Goal: Transaction & Acquisition: Book appointment/travel/reservation

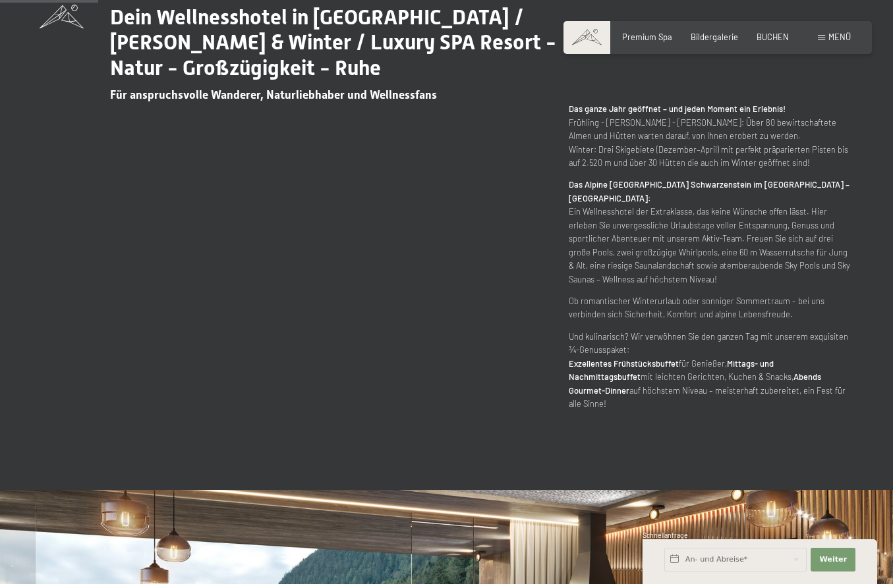
scroll to position [700, 0]
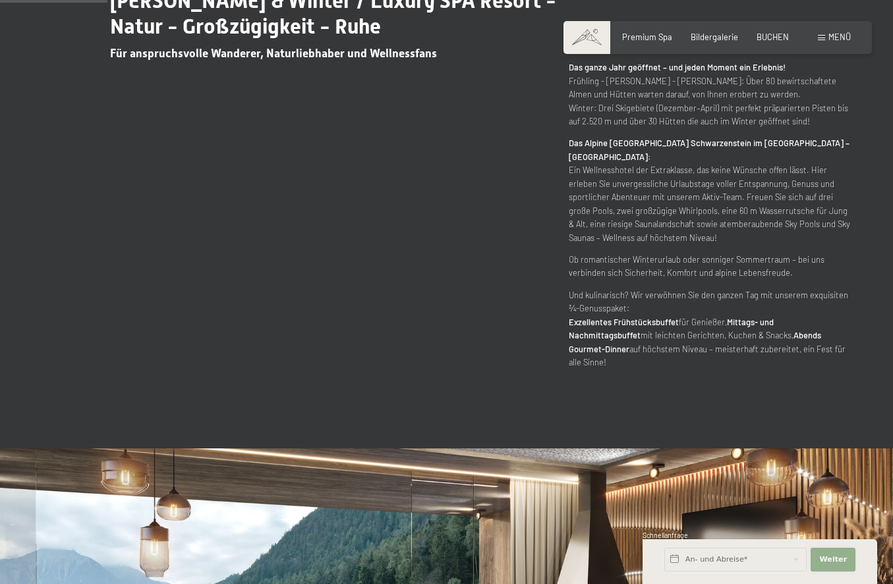
click at [844, 559] on span "Weiter" at bounding box center [833, 560] width 28 height 11
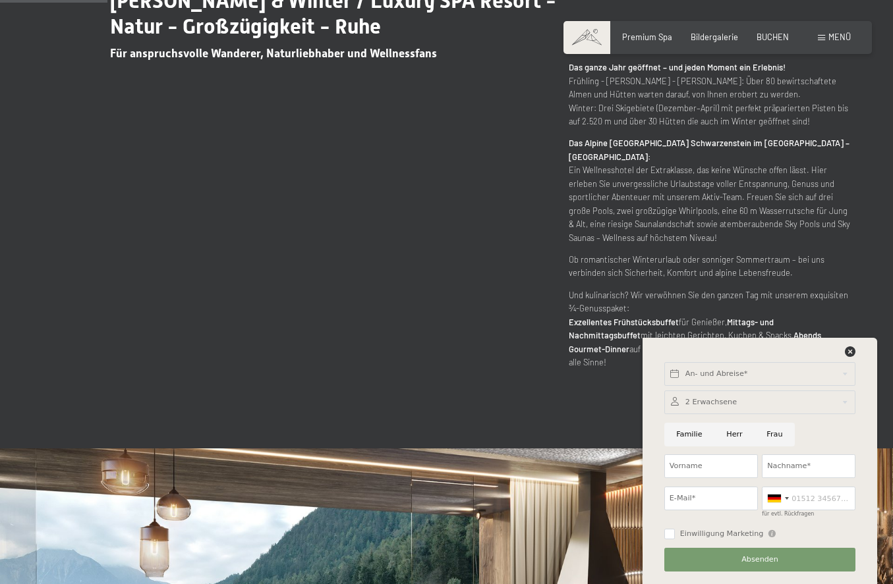
click at [532, 282] on div "Dein Wellnesshotel in Südtirol / Sommer & Winter / Luxury SPA Resort - Natur - …" at bounding box center [447, 166] width 814 height 407
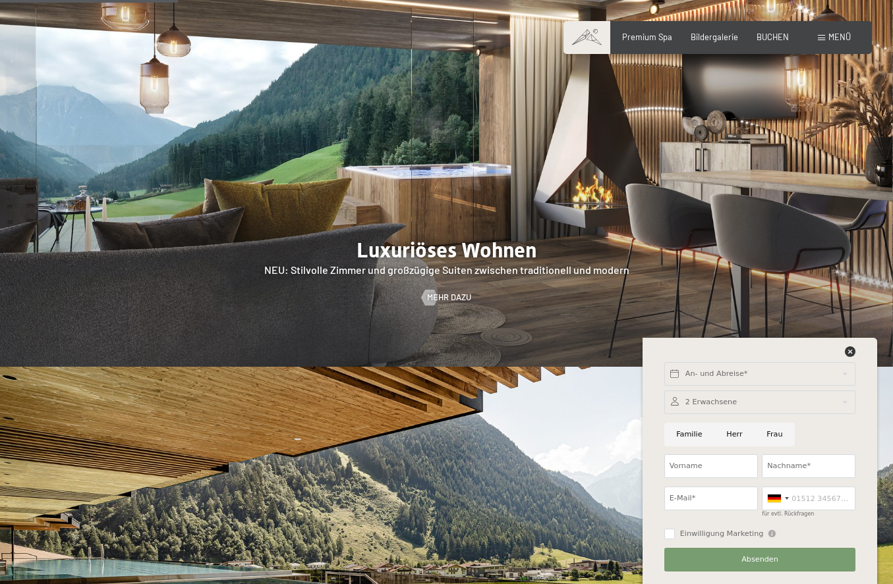
scroll to position [1177, 0]
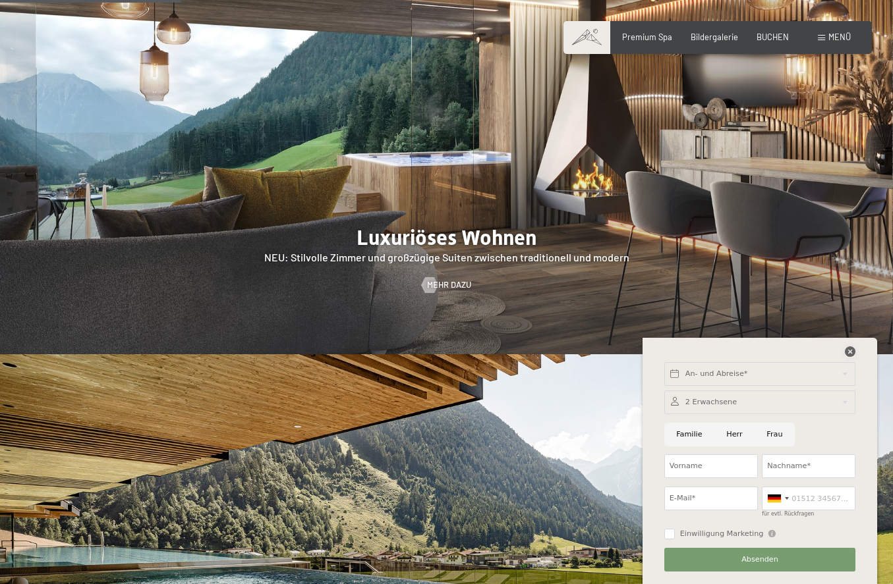
click at [847, 350] on icon at bounding box center [850, 352] width 11 height 11
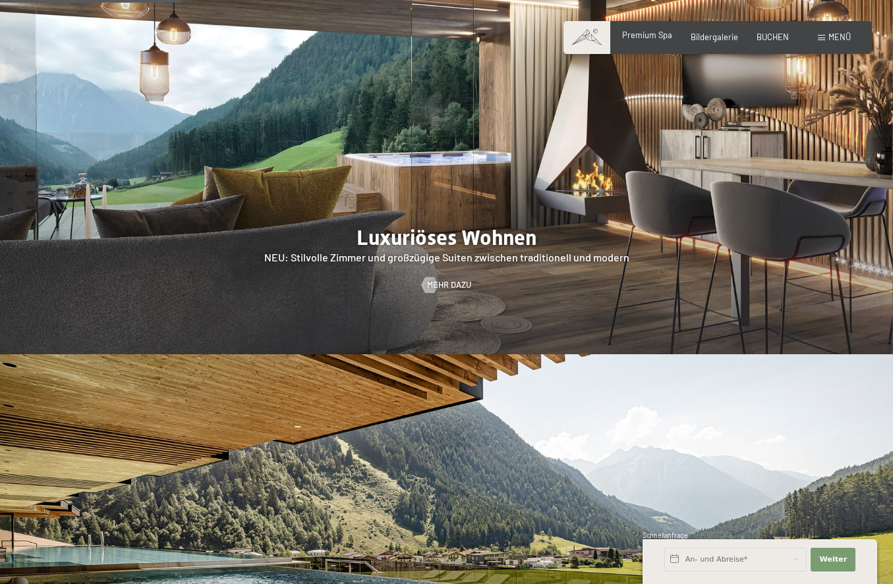
click at [648, 38] on span "Premium Spa" at bounding box center [647, 35] width 50 height 11
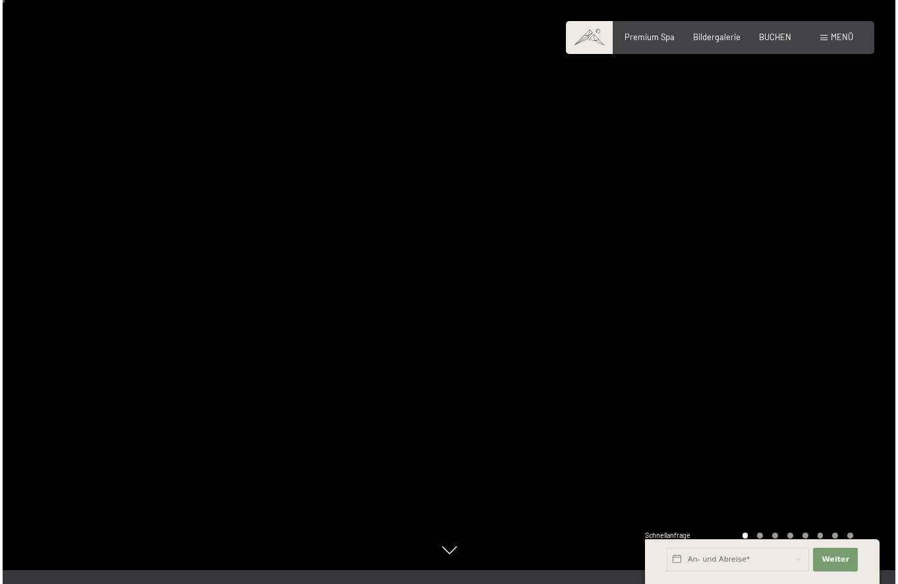
scroll to position [16, 0]
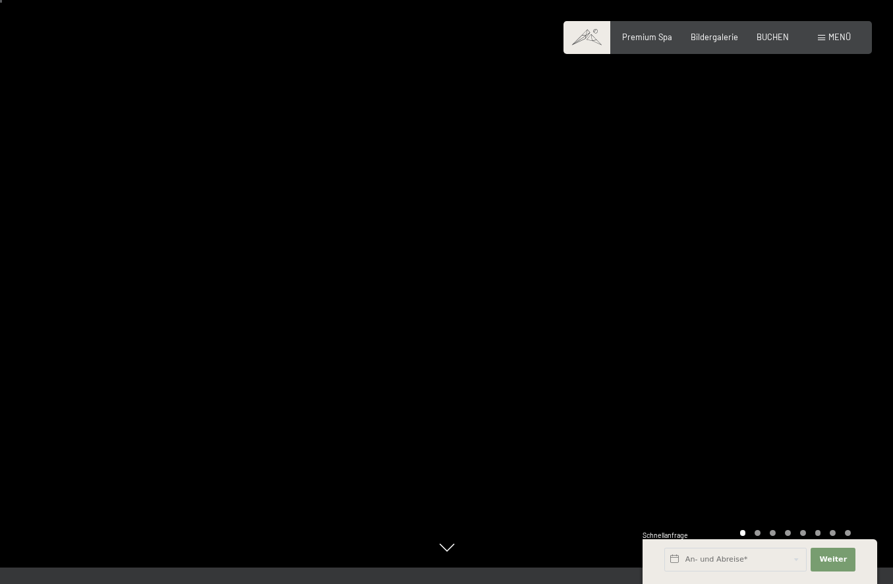
click at [851, 342] on div at bounding box center [670, 276] width 447 height 584
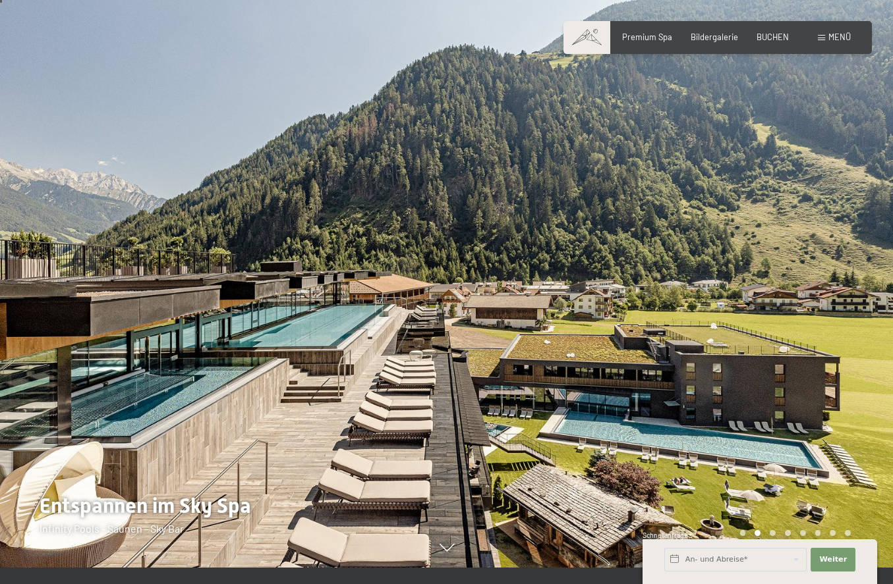
click at [851, 307] on div at bounding box center [670, 276] width 447 height 584
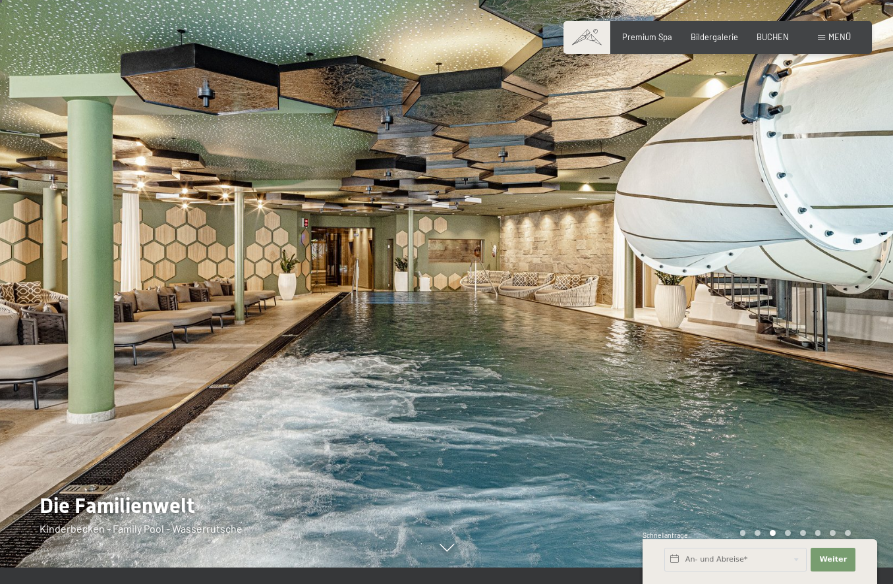
click at [851, 307] on div at bounding box center [670, 276] width 447 height 584
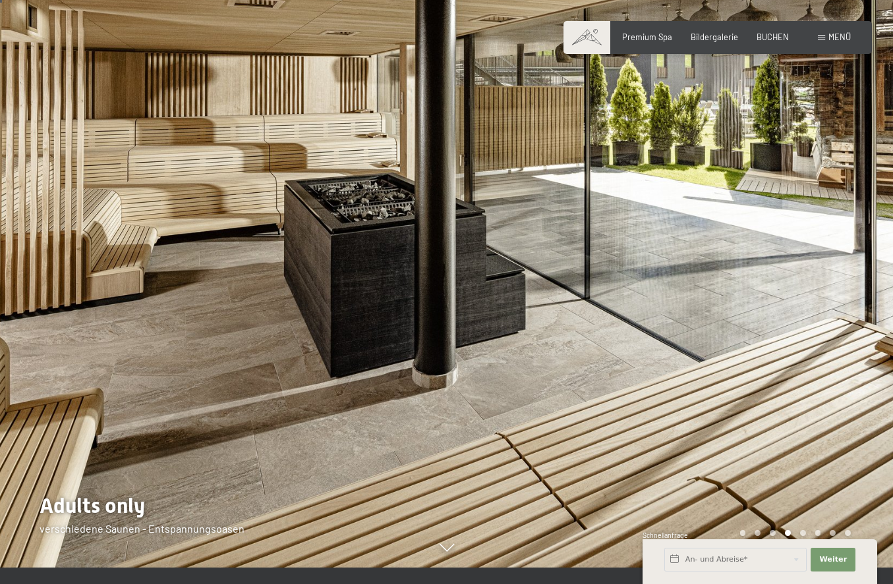
click at [851, 307] on div at bounding box center [670, 276] width 447 height 584
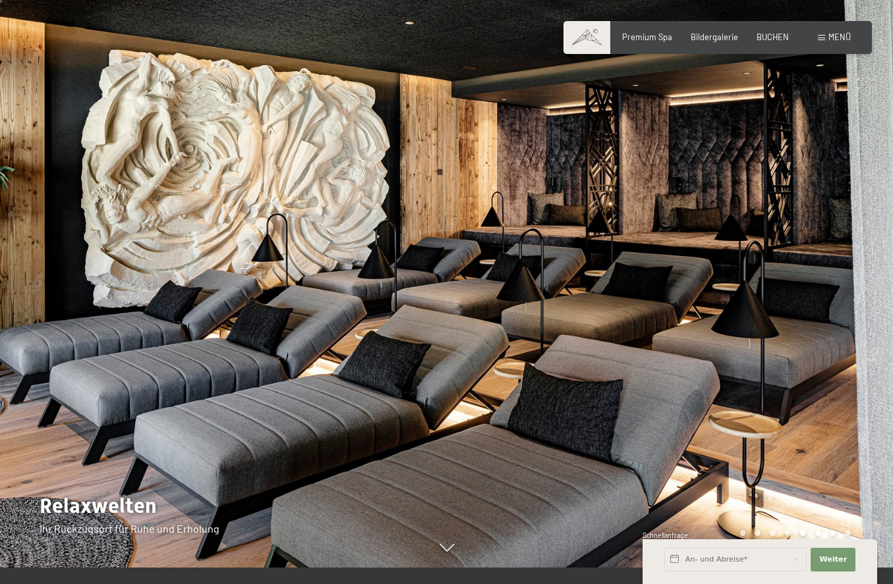
click at [851, 307] on div at bounding box center [670, 276] width 447 height 584
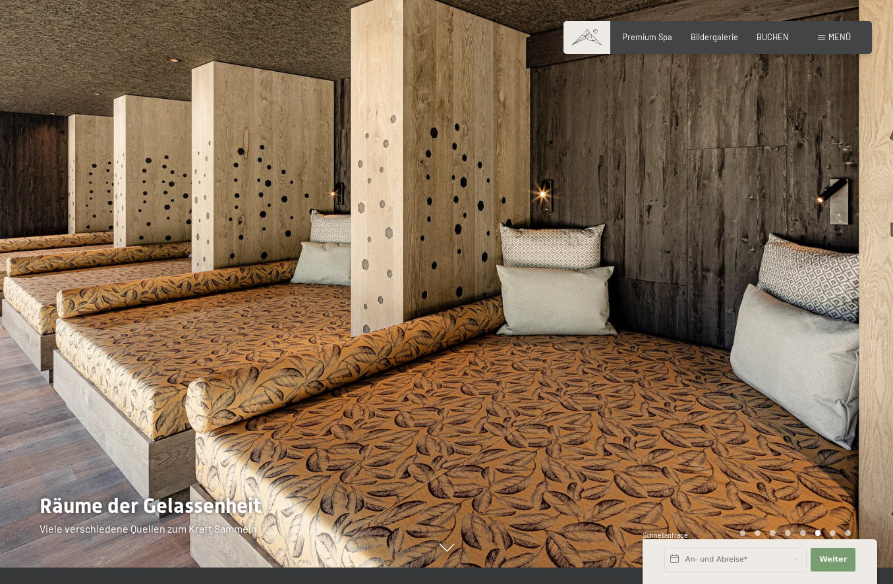
click at [851, 307] on div at bounding box center [670, 276] width 447 height 584
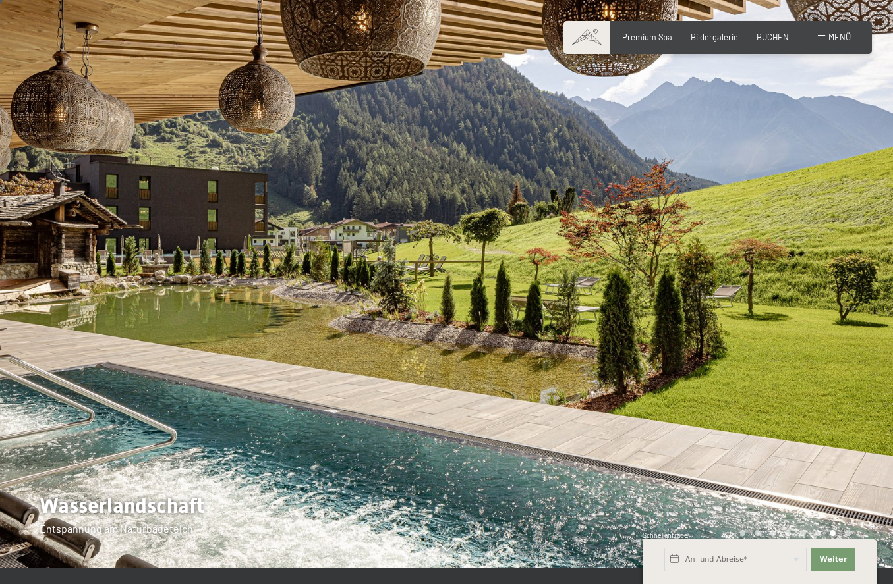
click at [852, 307] on div at bounding box center [670, 276] width 447 height 584
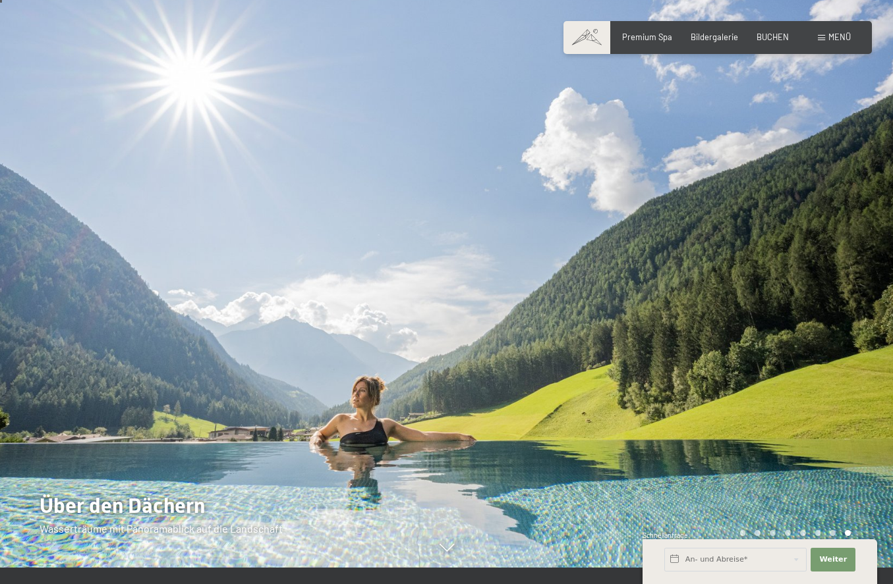
click at [852, 307] on div at bounding box center [670, 276] width 447 height 584
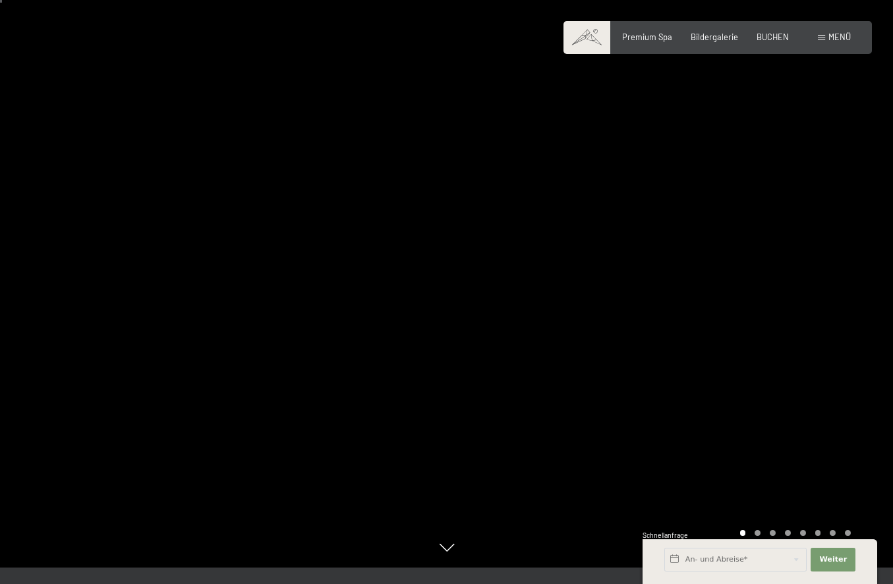
click at [852, 289] on div at bounding box center [670, 276] width 447 height 584
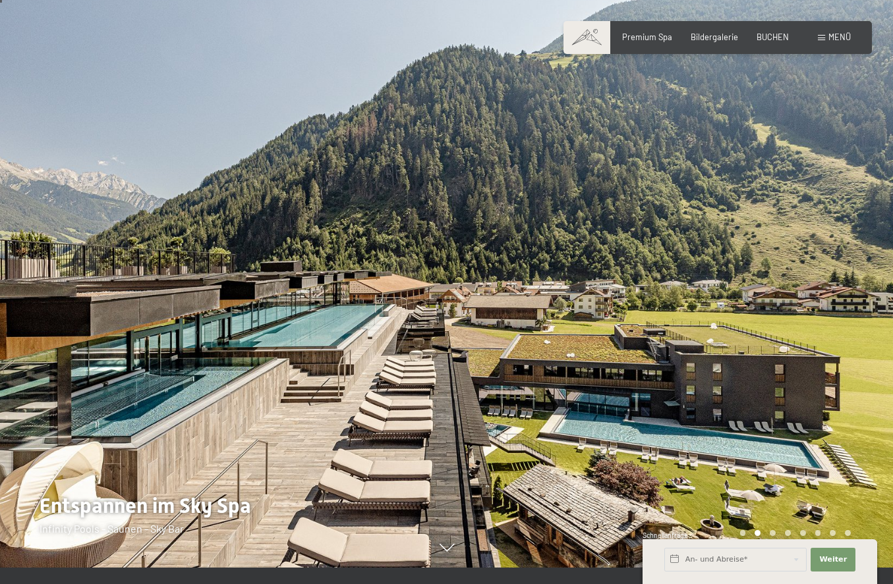
click at [824, 34] on div "Menü" at bounding box center [834, 38] width 33 height 12
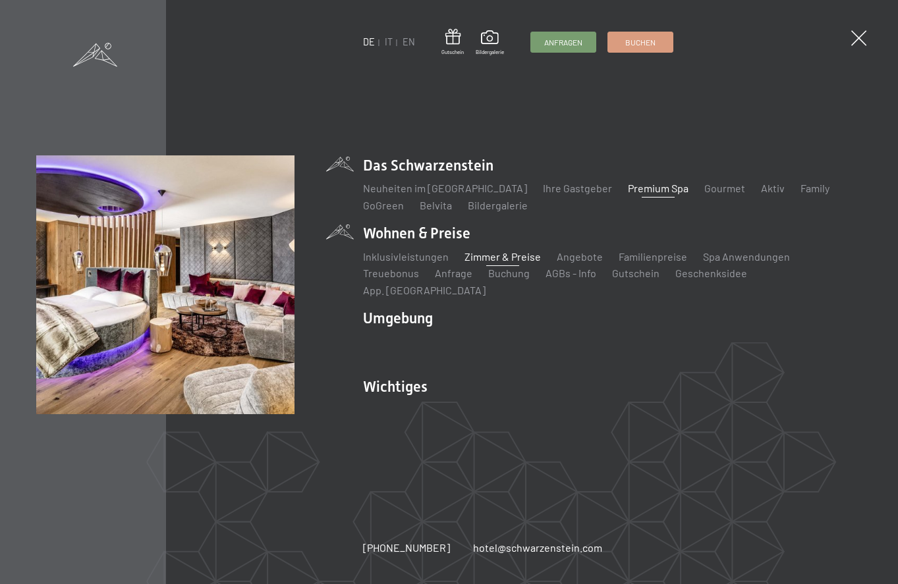
click at [506, 263] on link "Zimmer & Preise" at bounding box center [503, 256] width 76 height 13
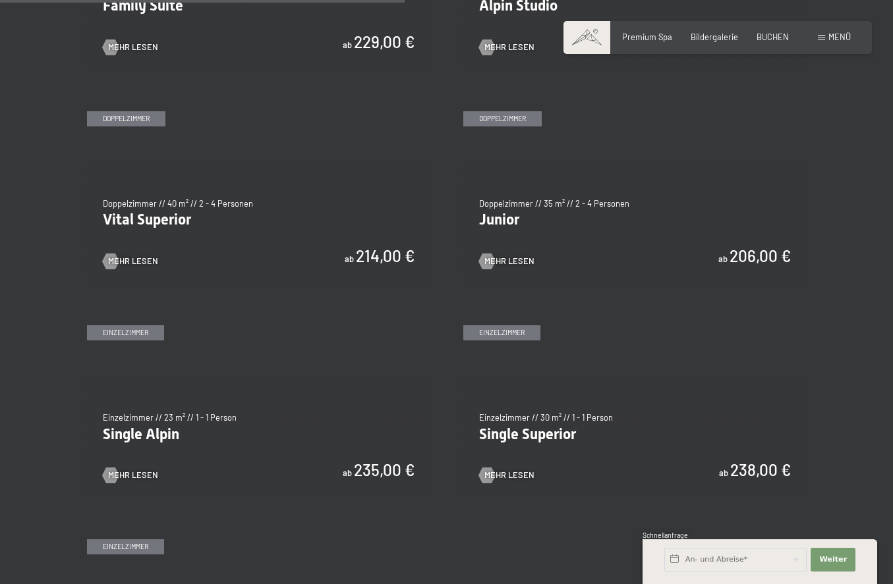
scroll to position [1443, 0]
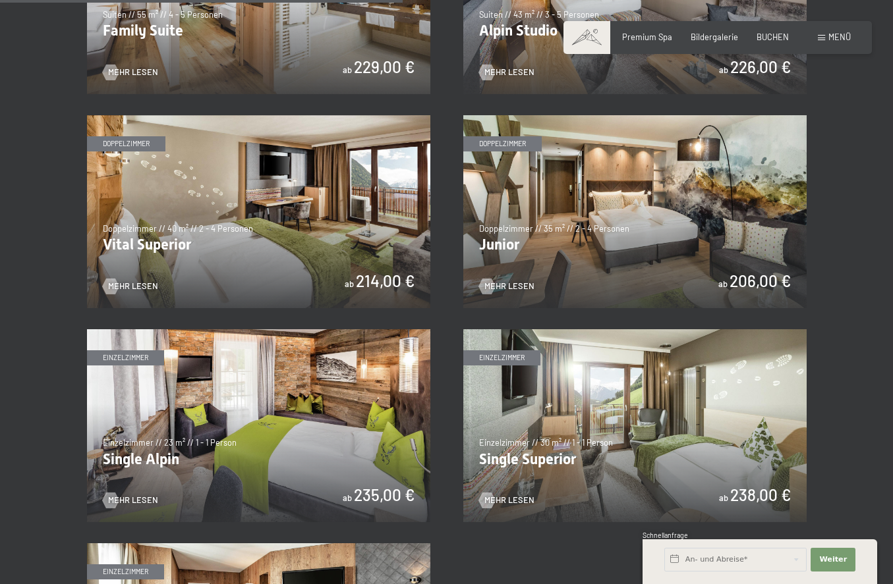
click at [600, 248] on img at bounding box center [634, 211] width 343 height 193
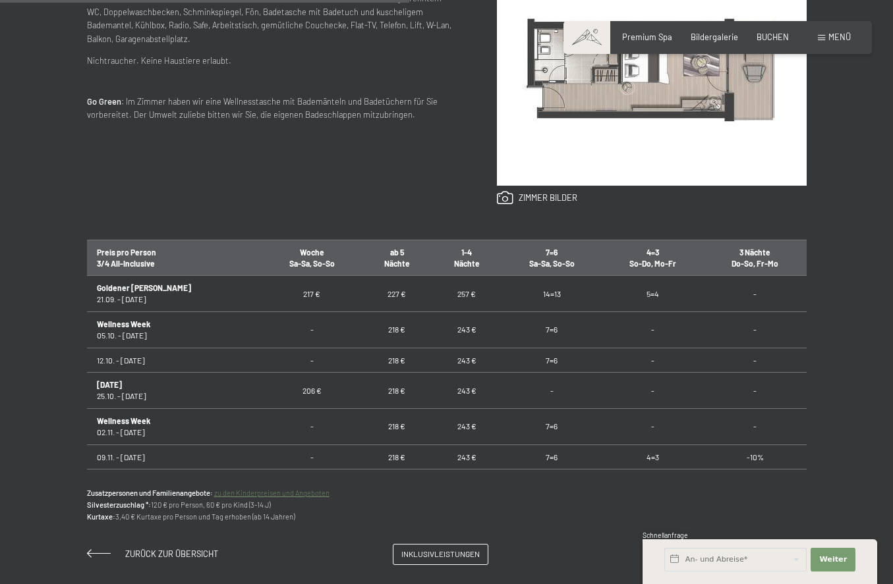
scroll to position [626, 0]
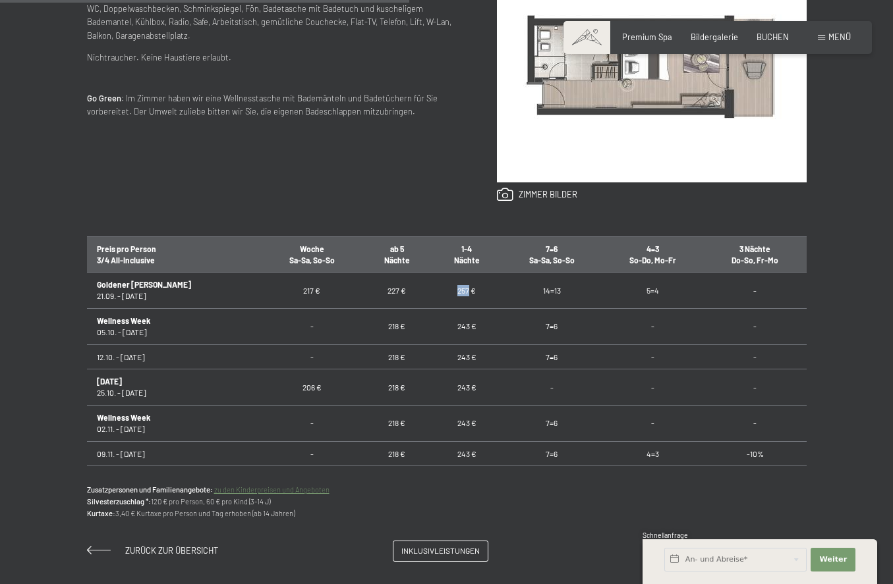
drag, startPoint x: 427, startPoint y: 290, endPoint x: 441, endPoint y: 290, distance: 13.8
click at [441, 290] on td "257 €" at bounding box center [467, 291] width 70 height 36
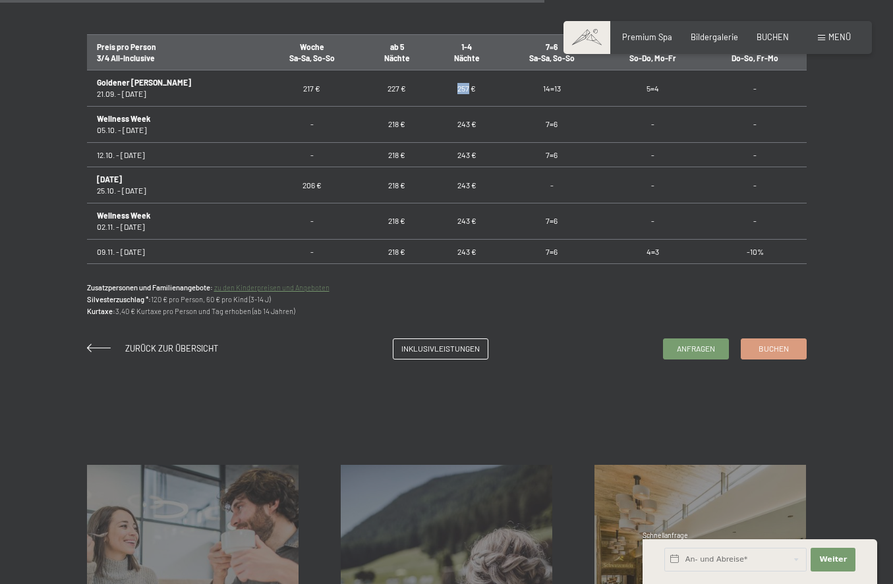
scroll to position [834, 0]
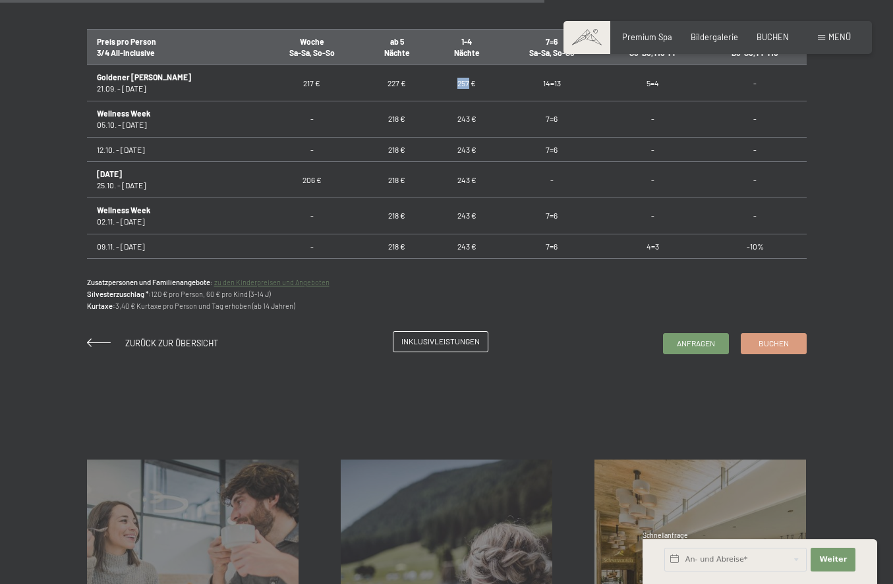
click at [439, 347] on link "Inklusivleistungen" at bounding box center [440, 342] width 94 height 20
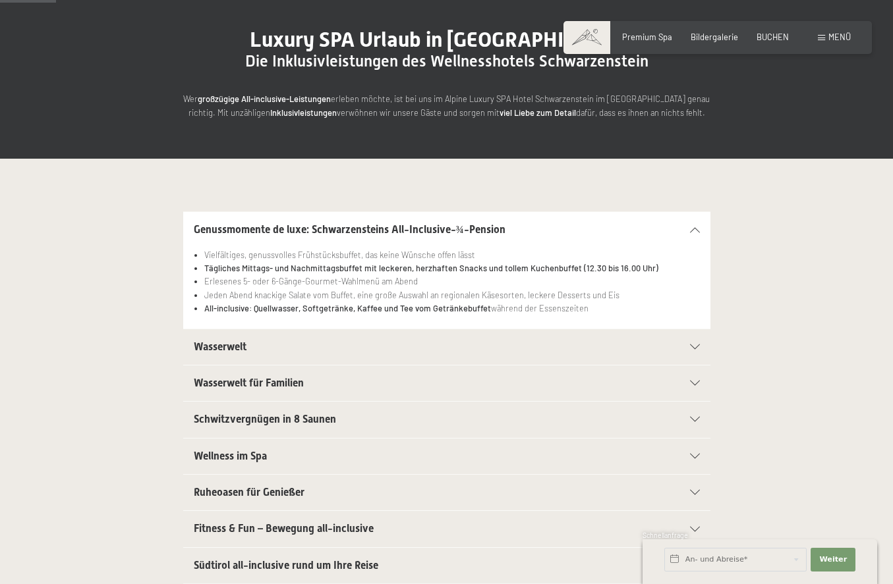
scroll to position [123, 0]
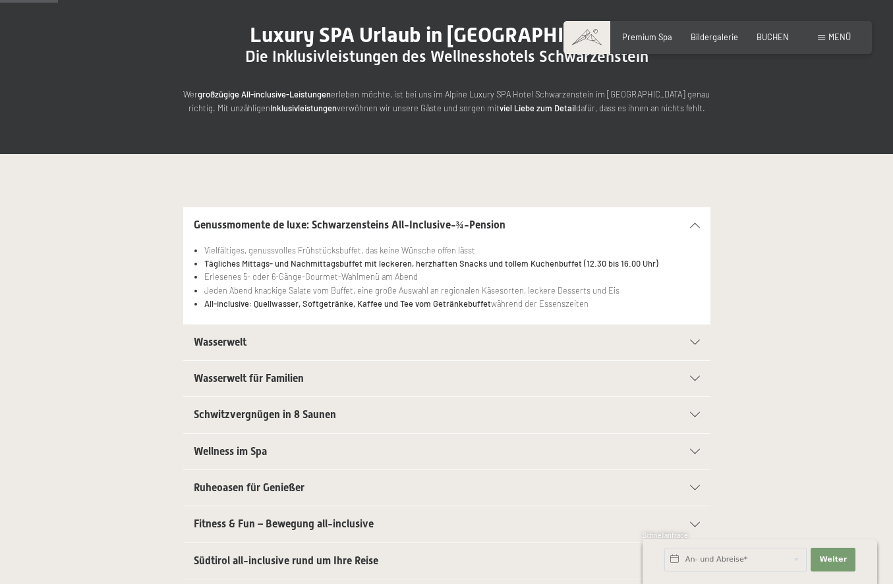
click at [695, 331] on div "Wasserwelt" at bounding box center [447, 343] width 506 height 36
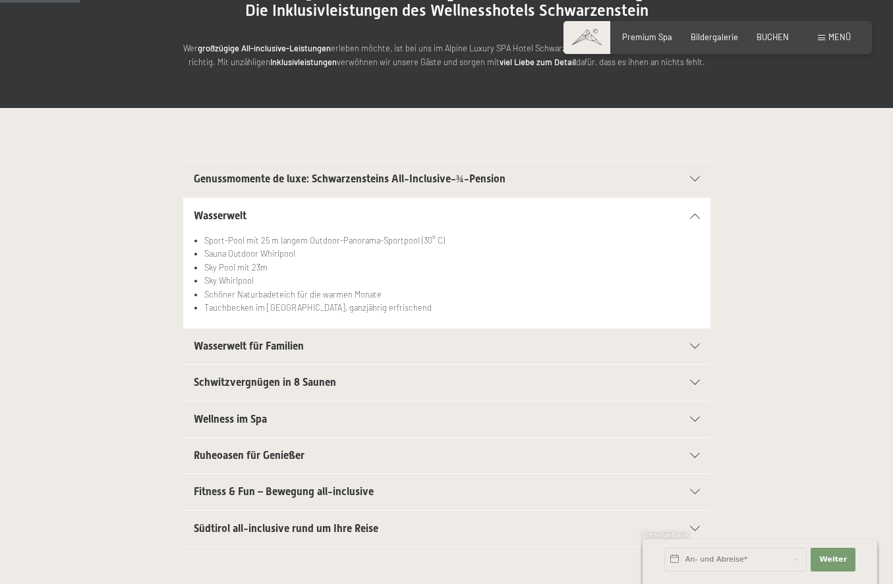
scroll to position [169, 0]
click at [697, 221] on div "Wasserwelt" at bounding box center [447, 216] width 506 height 36
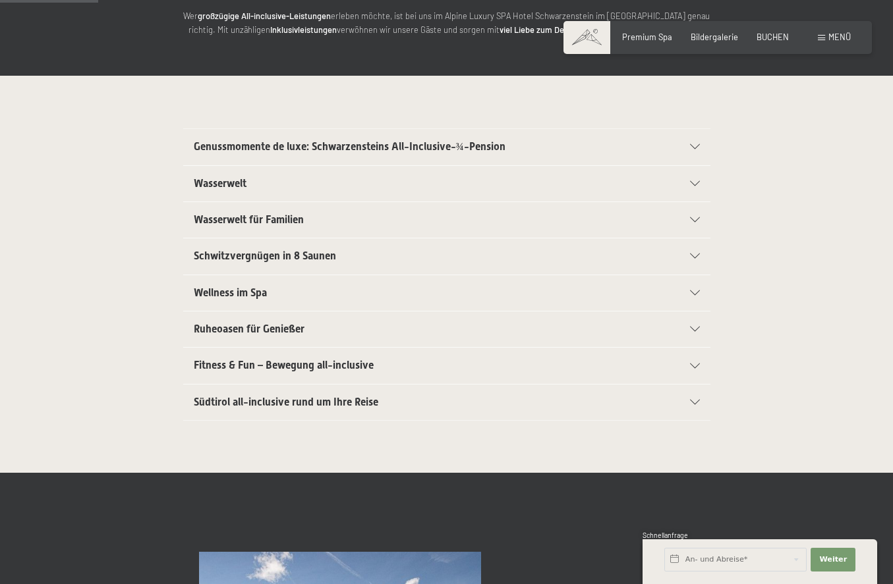
scroll to position [203, 0]
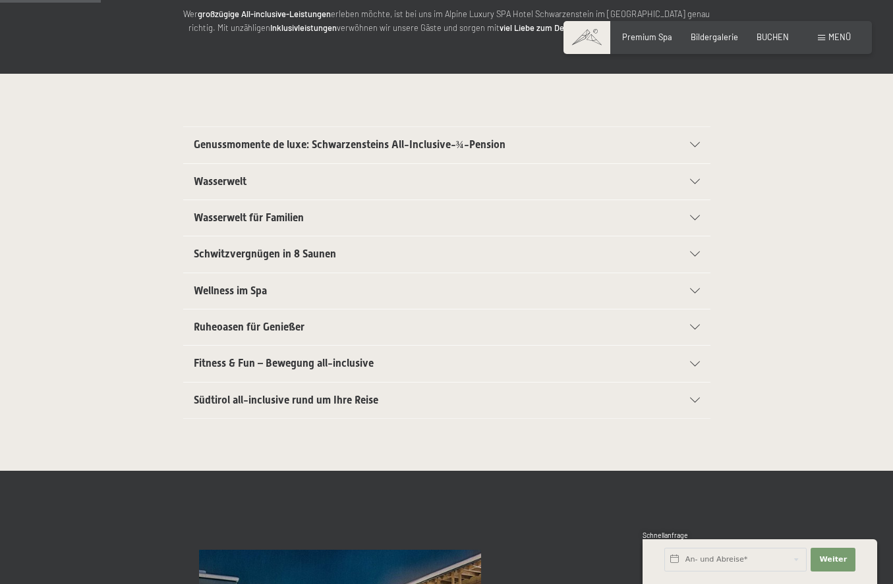
click at [700, 284] on section "Wellness im Spa Kuschelige Bademäntel für die ganze Familie Trendige Wellnessta…" at bounding box center [446, 291] width 527 height 37
click at [692, 283] on div "Wellness im Spa" at bounding box center [447, 291] width 506 height 36
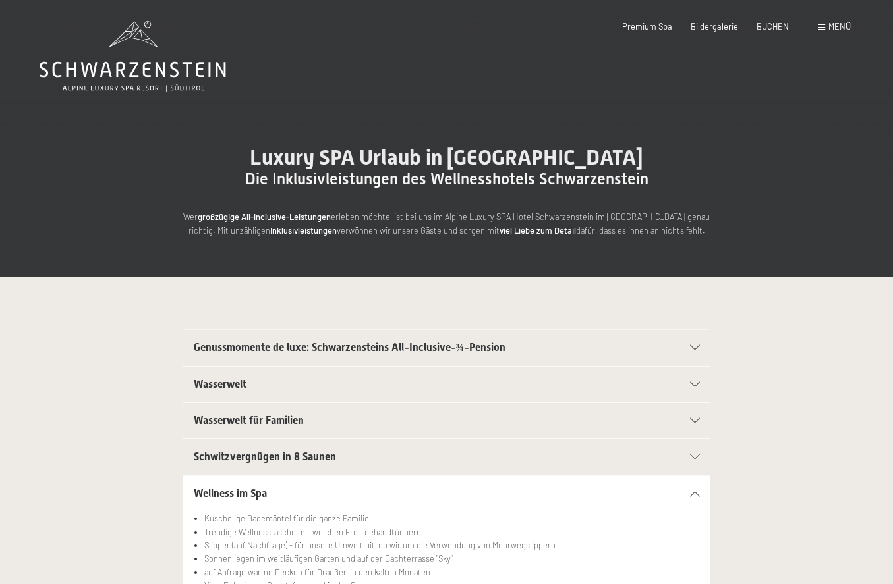
scroll to position [0, 0]
click at [649, 23] on span "Premium Spa" at bounding box center [647, 24] width 50 height 11
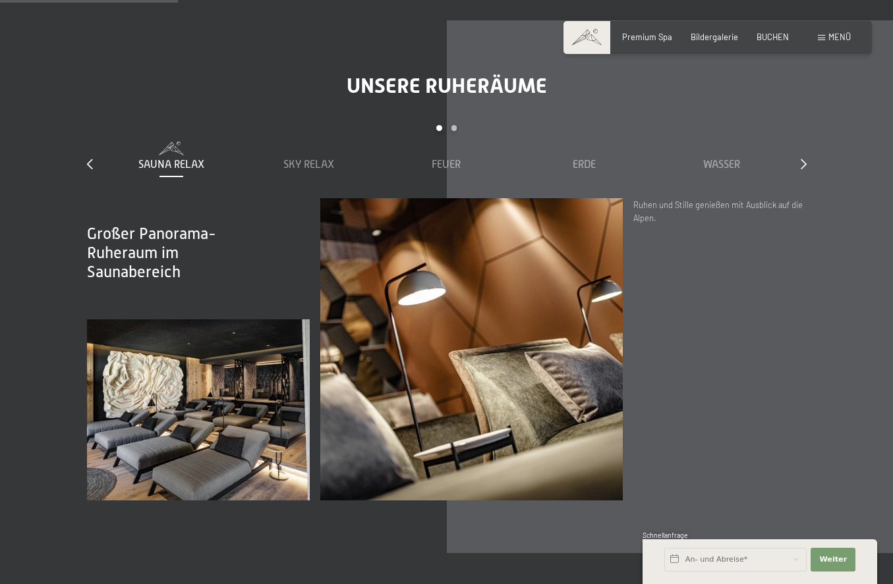
scroll to position [1556, 0]
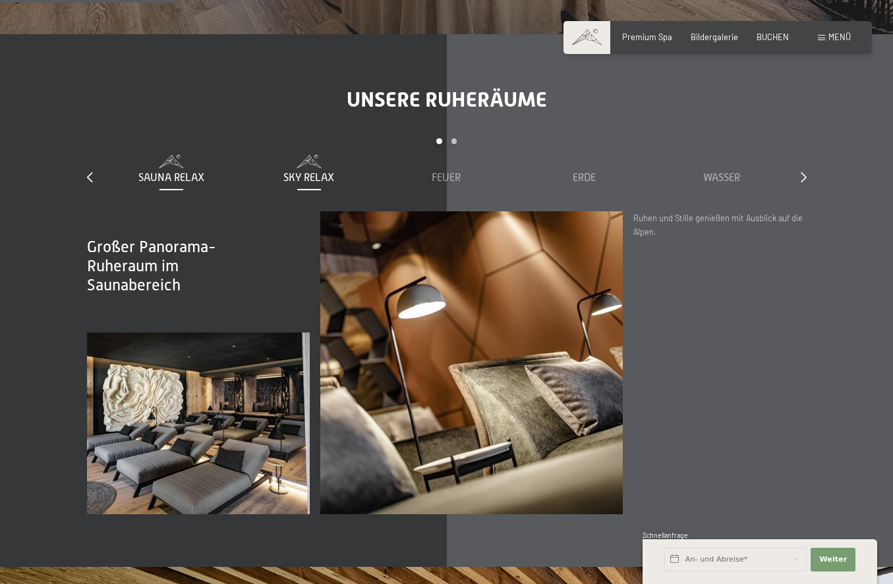
click at [306, 172] on span "Sky Relax" at bounding box center [308, 178] width 51 height 12
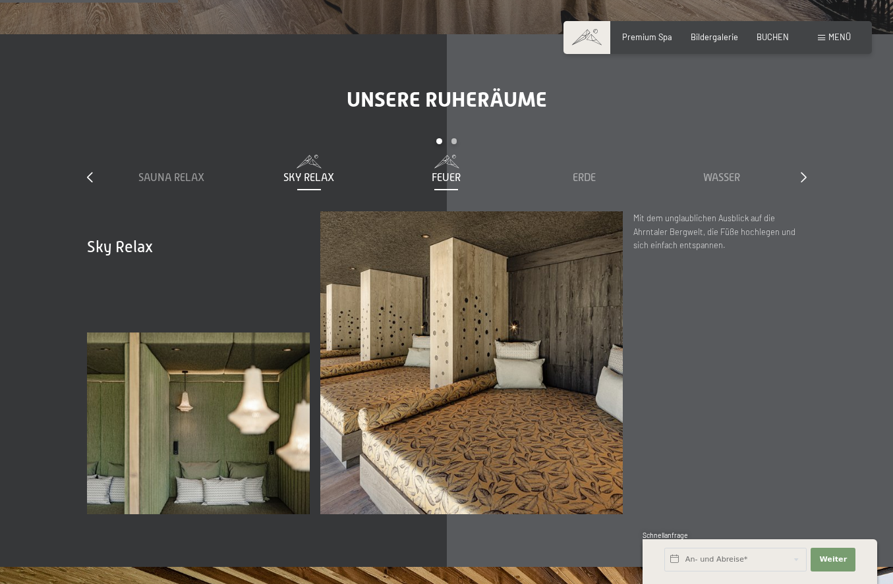
click at [445, 175] on span "Feuer" at bounding box center [446, 178] width 29 height 12
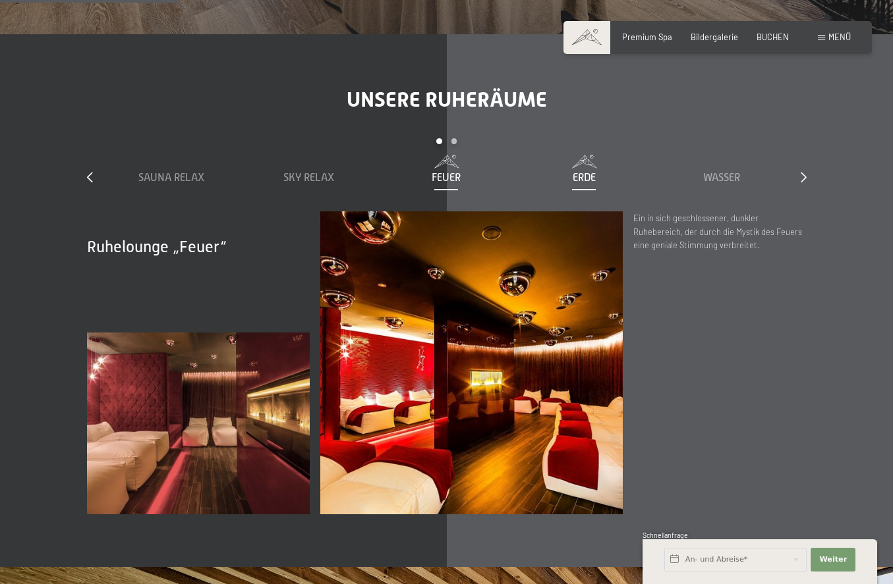
click at [593, 175] on span "Erde" at bounding box center [584, 178] width 23 height 12
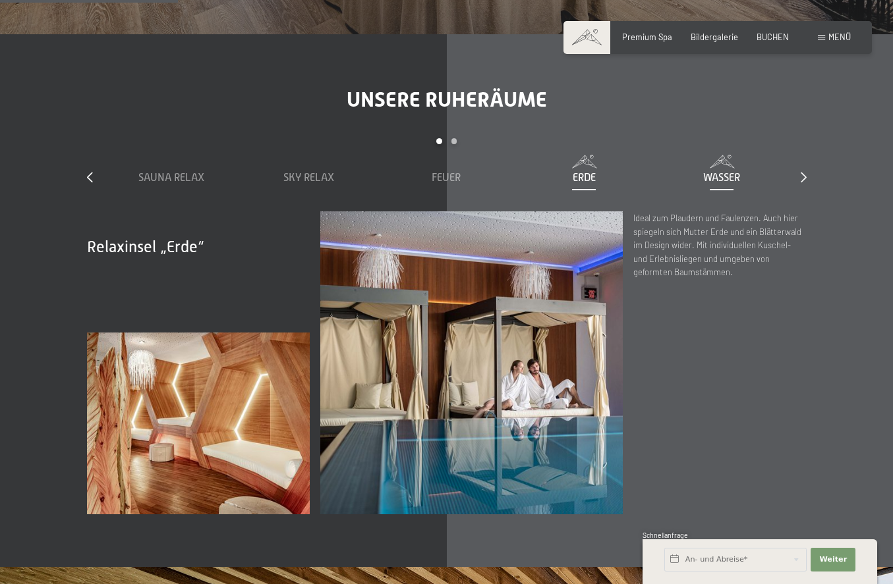
click at [724, 171] on div "Wasser" at bounding box center [721, 178] width 127 height 14
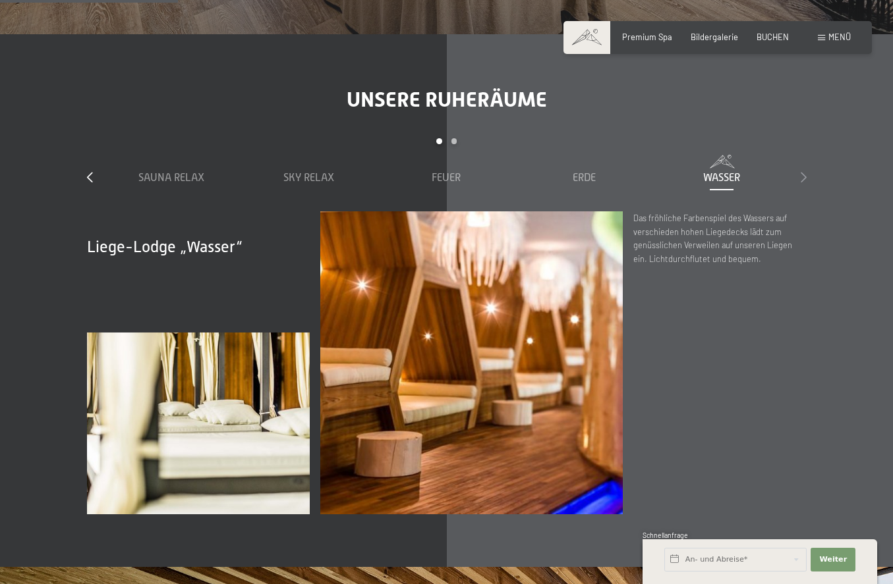
click at [802, 172] on icon at bounding box center [804, 177] width 6 height 11
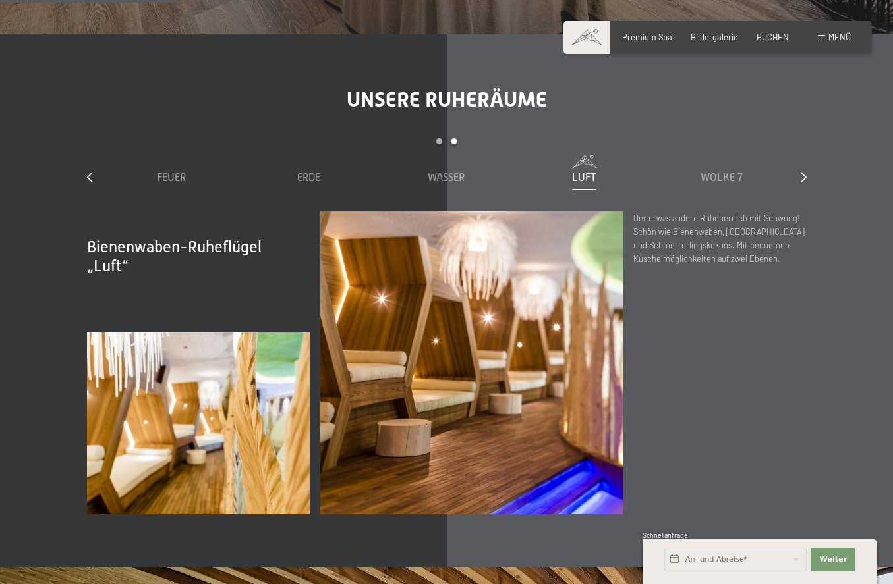
click at [586, 172] on span "Luft" at bounding box center [584, 178] width 24 height 12
click at [717, 178] on span "Wolke 7" at bounding box center [721, 178] width 42 height 12
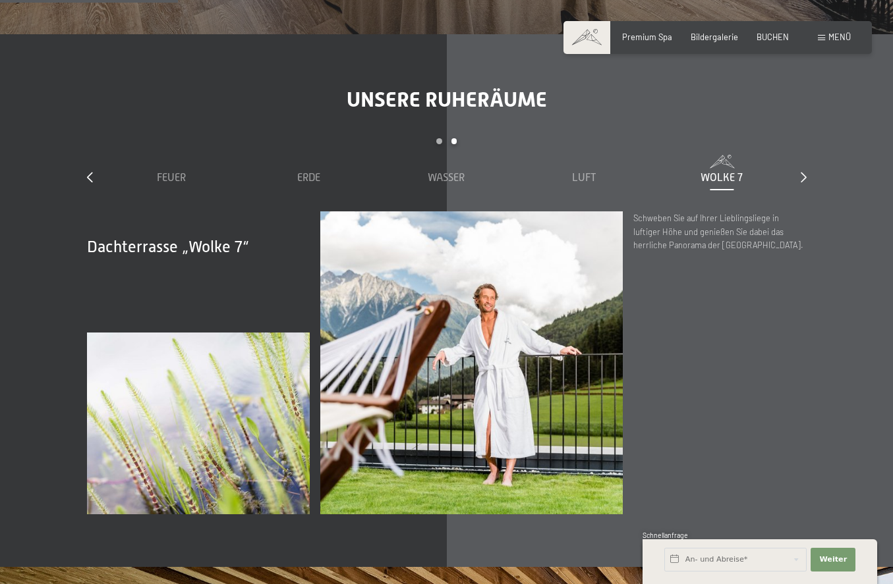
click at [734, 380] on div "Dachterrasse „Wolke 7“ Schweben Sie auf Ihrer Lieblingsliege in luftiger Höhe u…" at bounding box center [719, 363] width 173 height 302
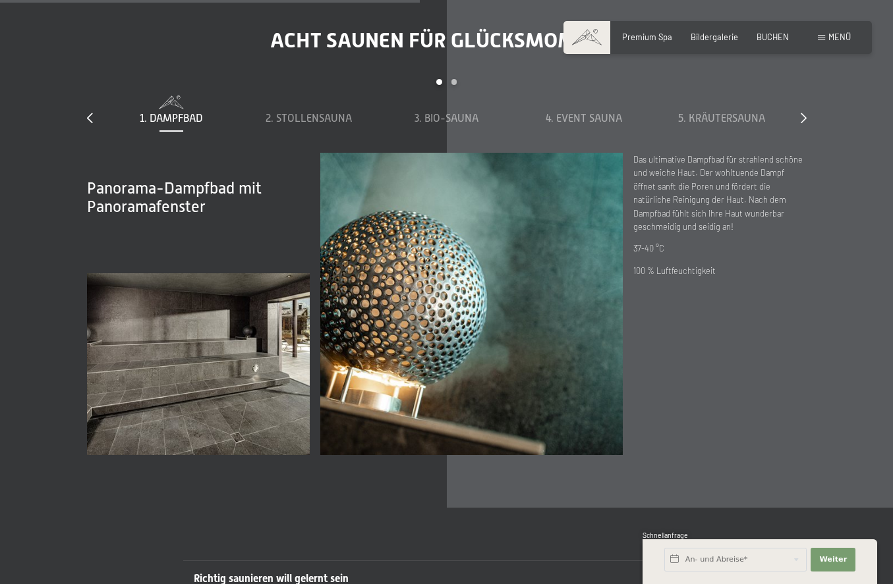
scroll to position [3677, 0]
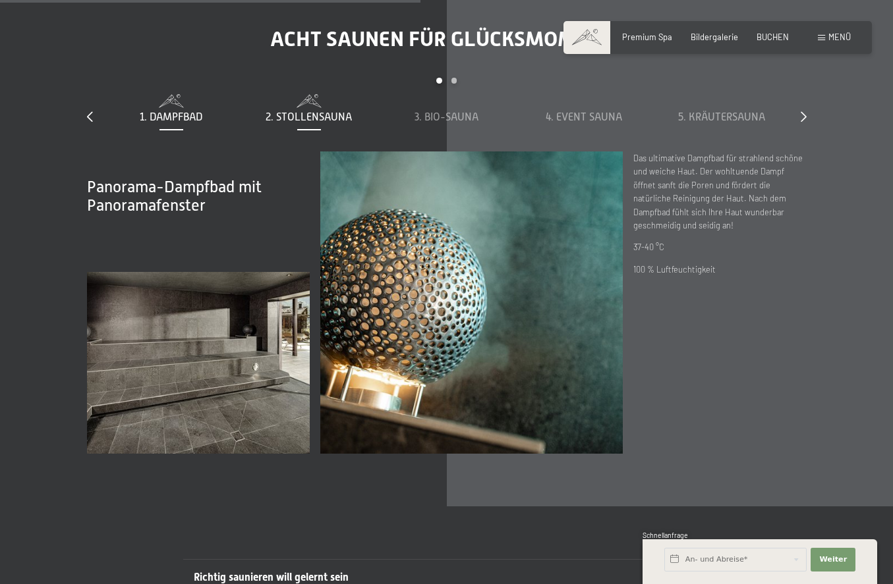
click at [310, 105] on div "2. Stollensauna" at bounding box center [308, 109] width 127 height 30
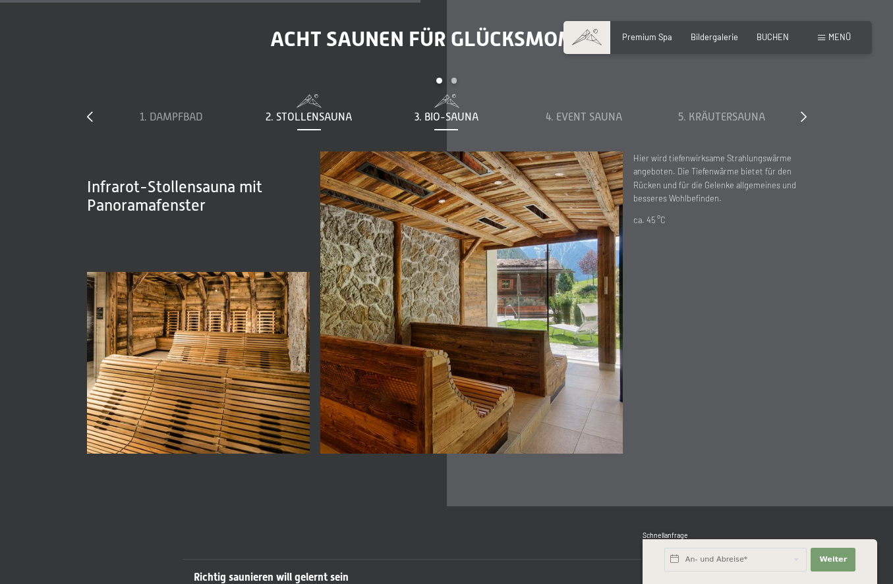
click at [461, 111] on span "3. Bio-Sauna" at bounding box center [446, 117] width 64 height 12
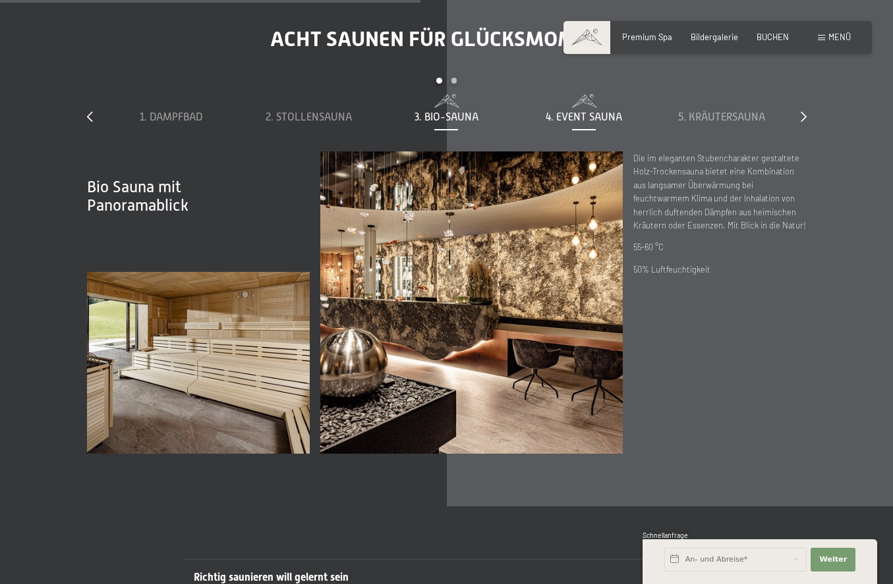
click at [569, 117] on span "4. Event Sauna" at bounding box center [584, 117] width 76 height 12
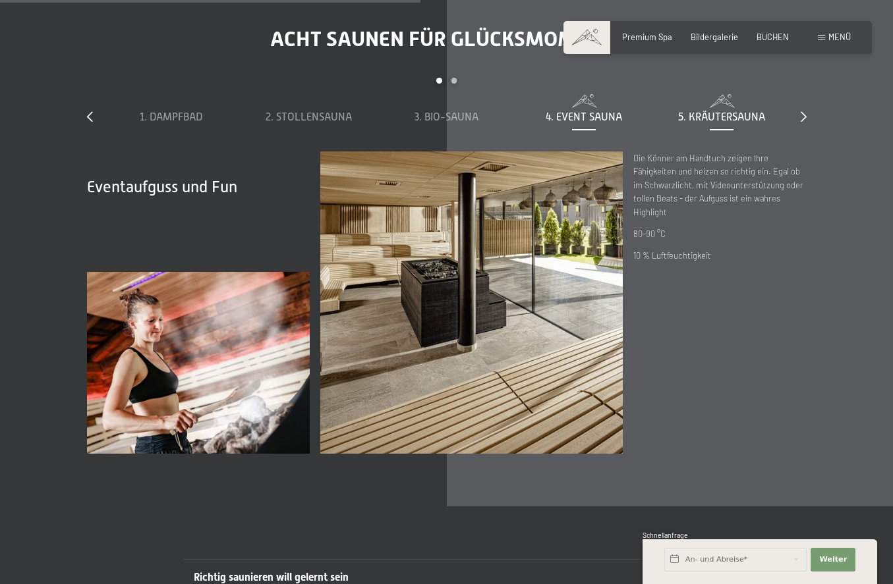
click at [687, 111] on span "5. Kräutersauna" at bounding box center [721, 117] width 87 height 12
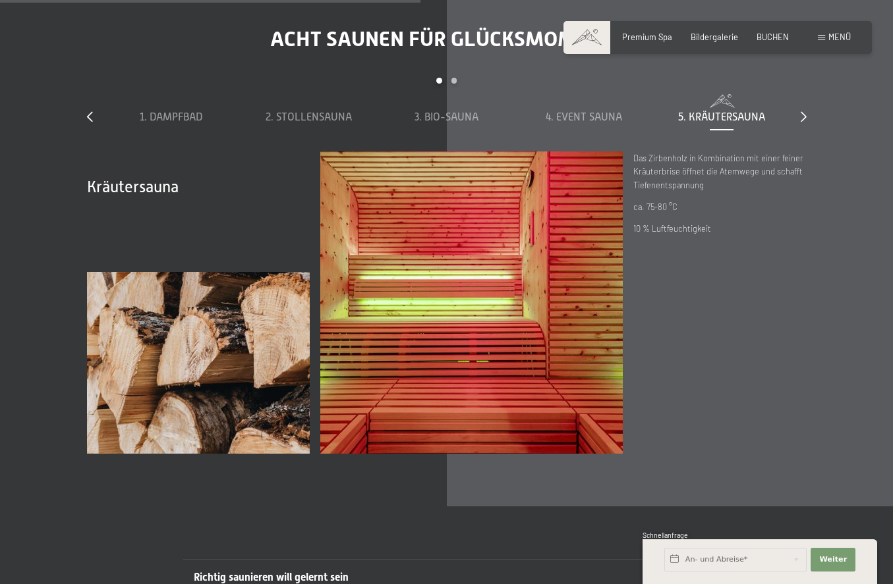
click at [798, 117] on div "slide 1 to 5 of 8 1. Dampfbad 2. Stollensauna 3. Bio-Sauna 4. Event Sauna 5. Kr…" at bounding box center [447, 114] width 720 height 73
click at [801, 111] on icon at bounding box center [804, 116] width 6 height 11
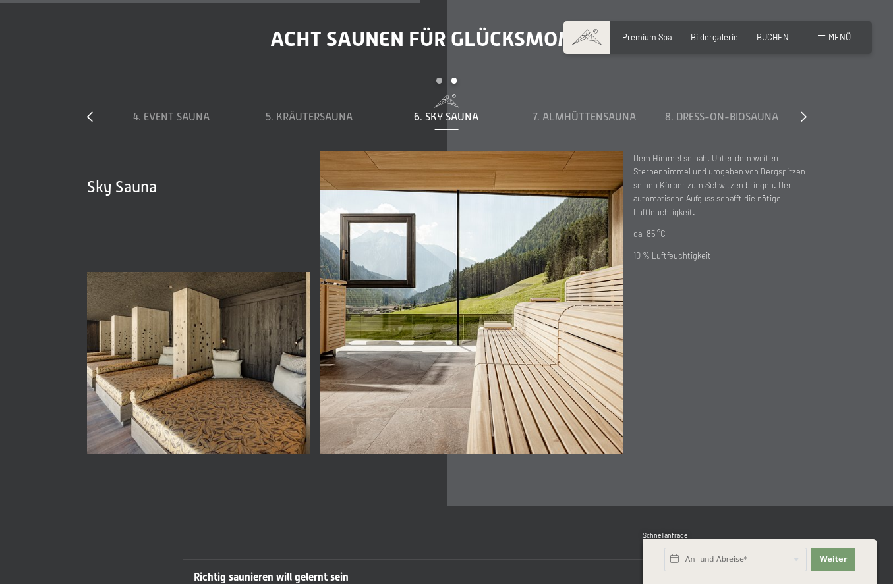
click at [597, 130] on div "1. Dampfbad 2. Stollensauna 3. Bio-Sauna 4. Event Sauna 5. Kräutersauna 6. Sky …" at bounding box center [447, 122] width 688 height 57
click at [602, 112] on span "7. Almhüttensauna" at bounding box center [583, 117] width 103 height 12
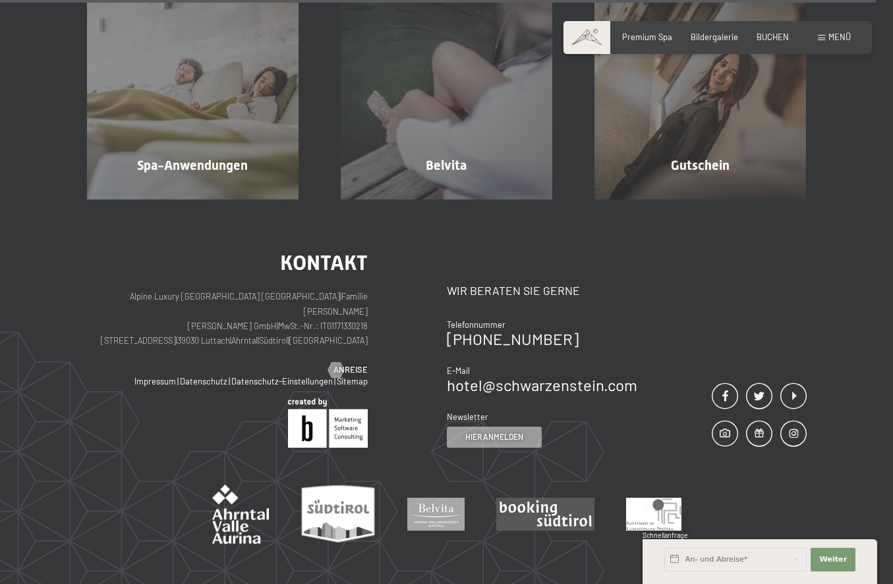
scroll to position [6723, 0]
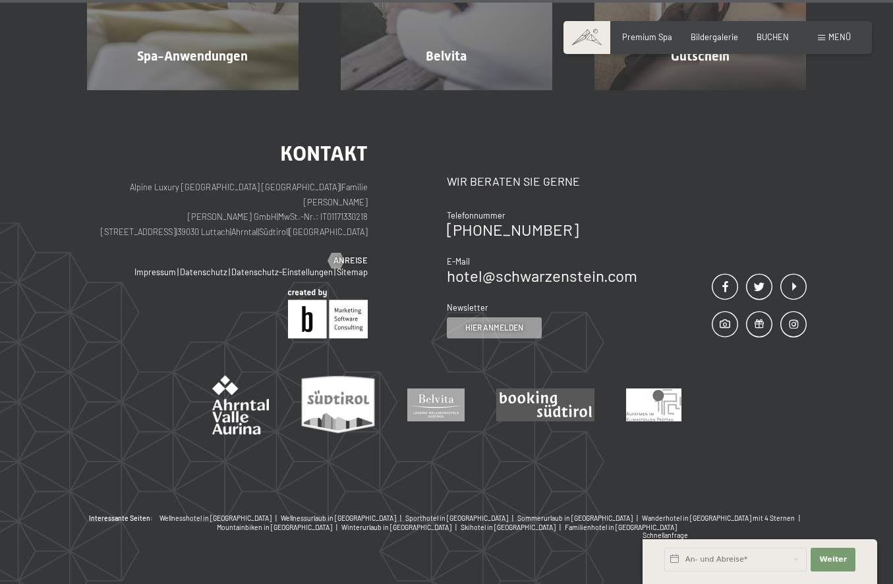
click at [598, 514] on div "Interessante Seiten: Wellnesshotel in Südtirol | Wellnessurlaub in Südtirol | S…" at bounding box center [447, 523] width 814 height 19
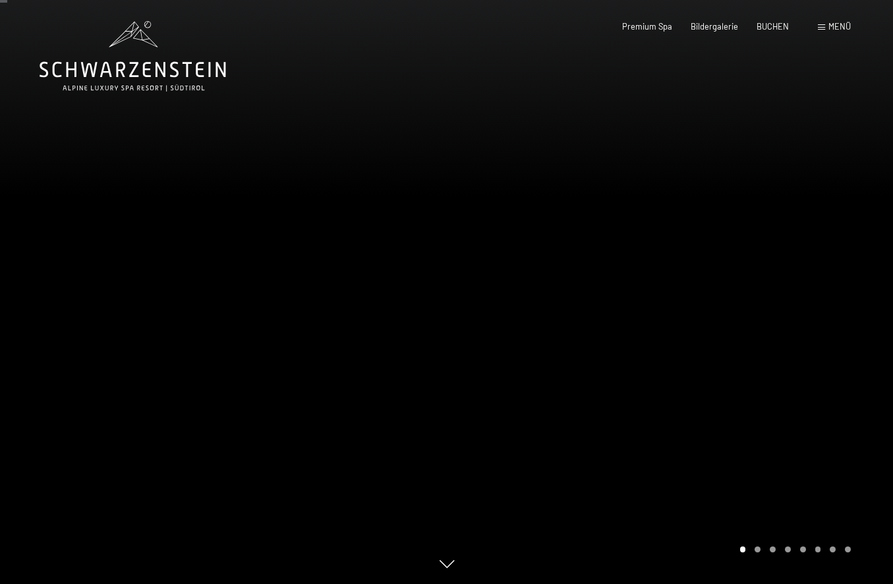
scroll to position [0, 0]
click at [770, 24] on span "BUCHEN" at bounding box center [772, 24] width 32 height 11
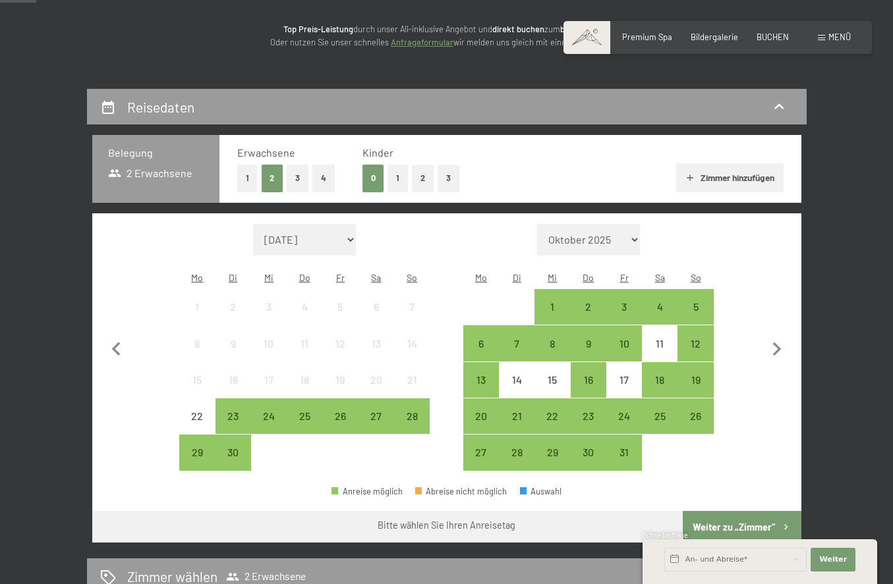
scroll to position [186, 0]
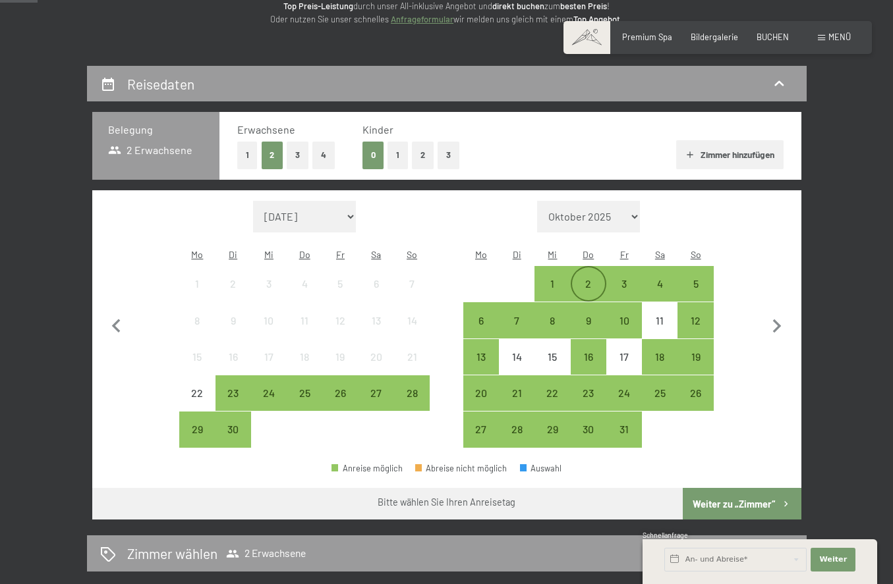
click at [588, 279] on div "2" at bounding box center [588, 295] width 33 height 33
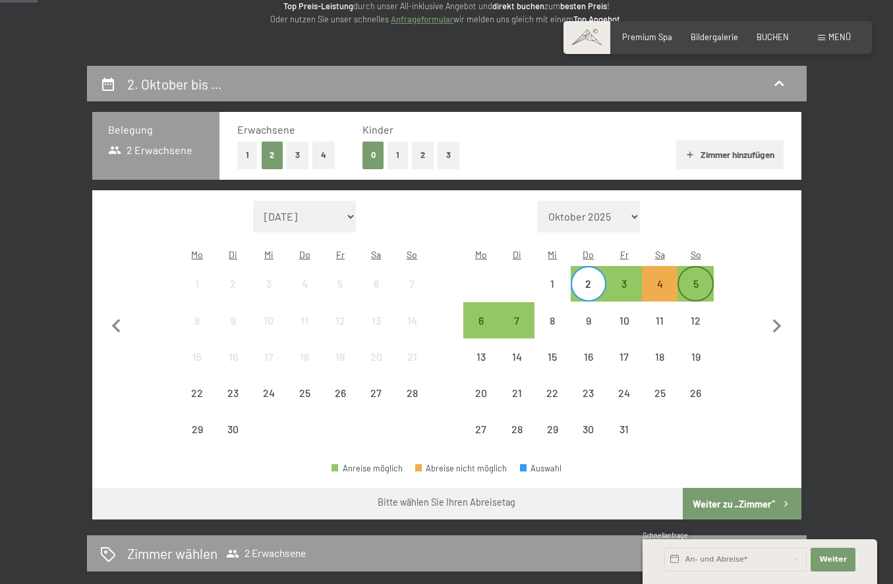
click at [698, 279] on div "5" at bounding box center [695, 295] width 33 height 33
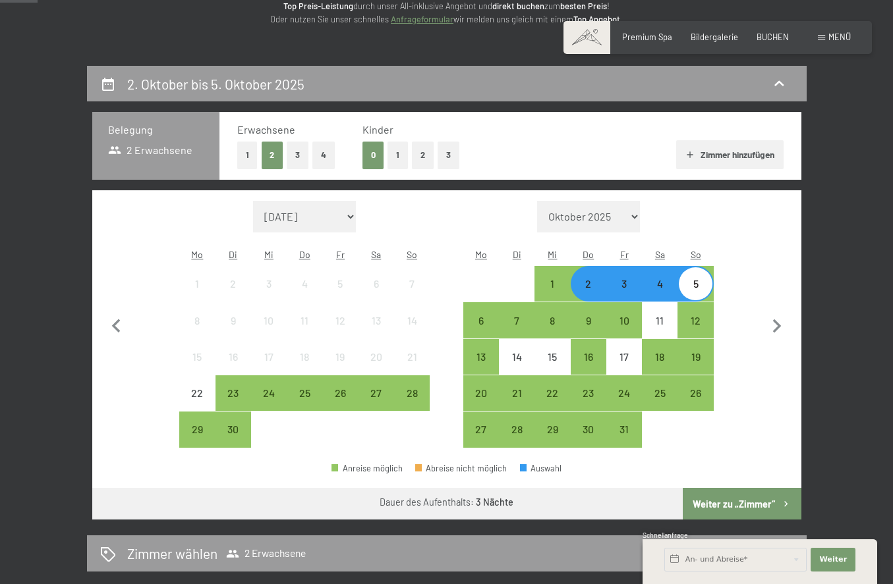
click at [731, 488] on button "Weiter zu „Zimmer“" at bounding box center [742, 504] width 118 height 32
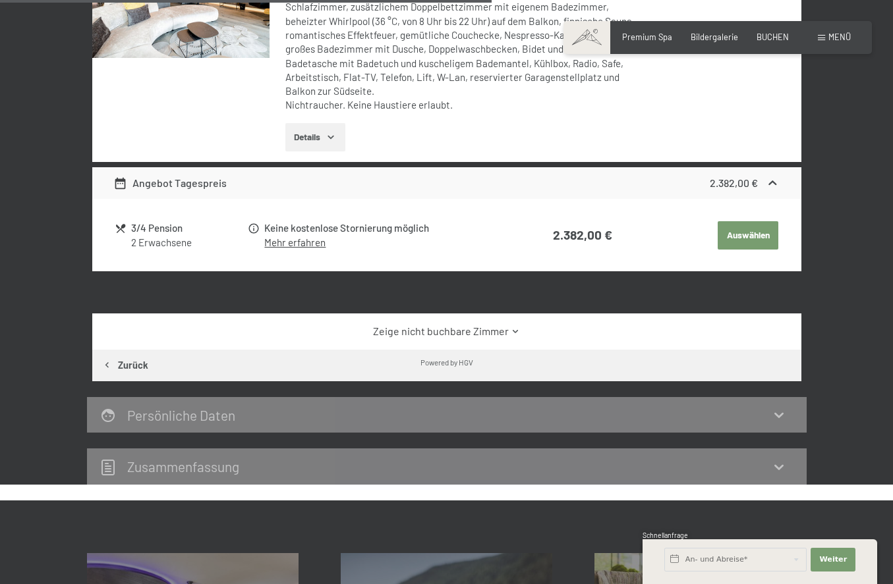
scroll to position [882, 0]
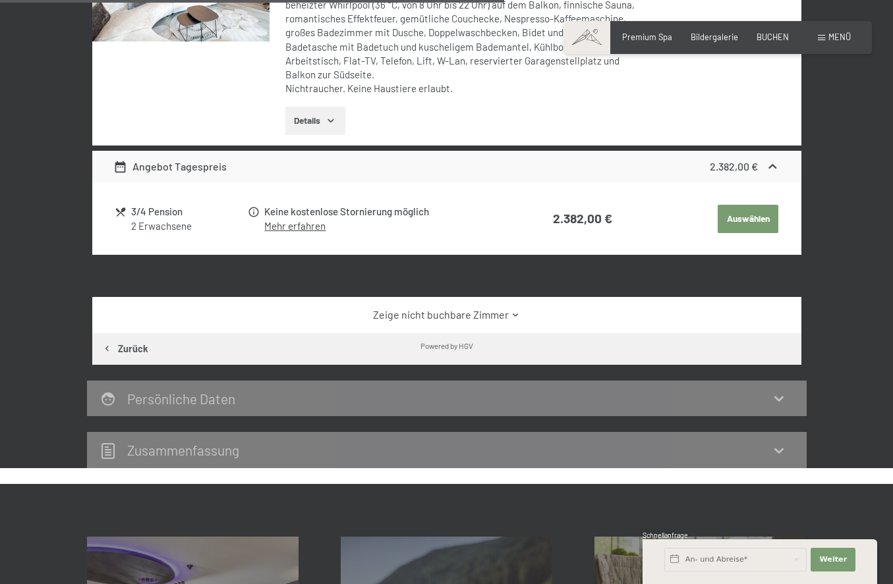
click at [512, 320] on icon at bounding box center [516, 315] width 10 height 10
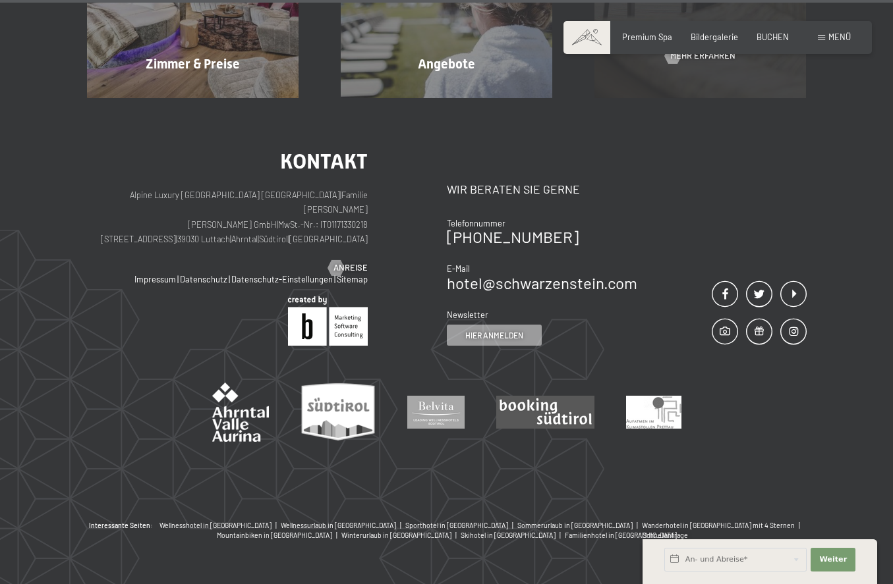
scroll to position [4279, 0]
